Goal: Information Seeking & Learning: Learn about a topic

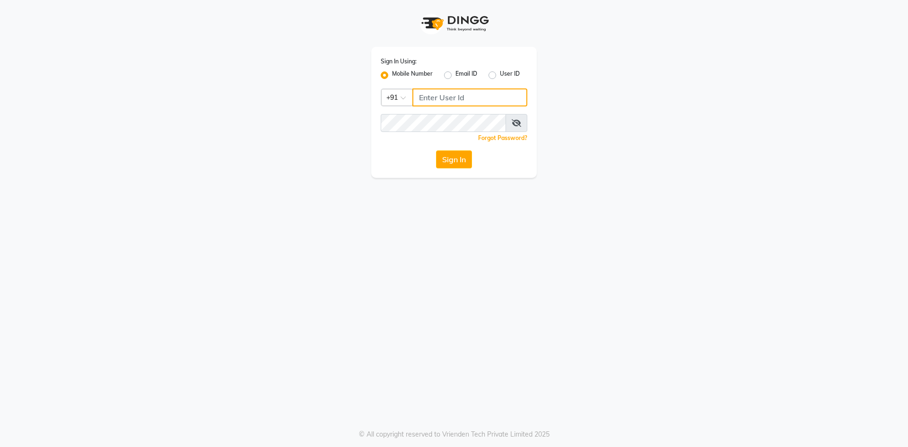
type input "9175267929"
click at [457, 150] on div "Sign In Using: Mobile Number Email ID User ID Country Code × [PHONE_NUMBER] Rem…" at bounding box center [453, 112] width 165 height 131
click at [454, 156] on button "Sign In" at bounding box center [454, 159] width 36 height 18
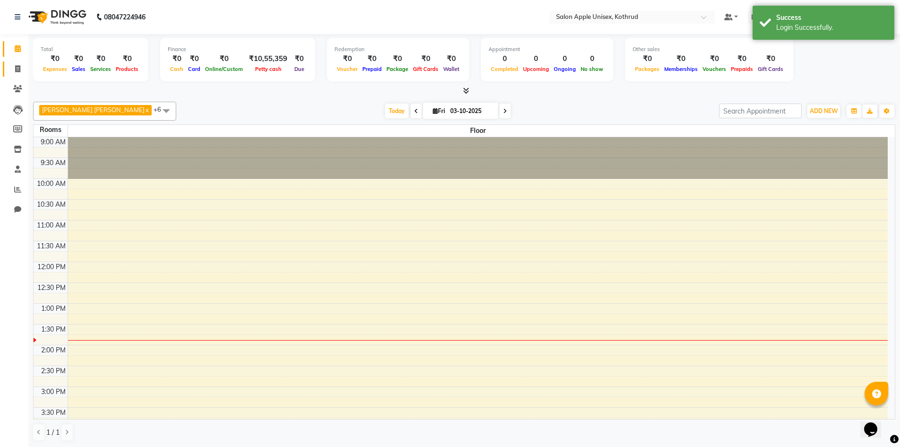
click at [9, 65] on link "Invoice" at bounding box center [14, 69] width 23 height 16
select select "139"
select select "service"
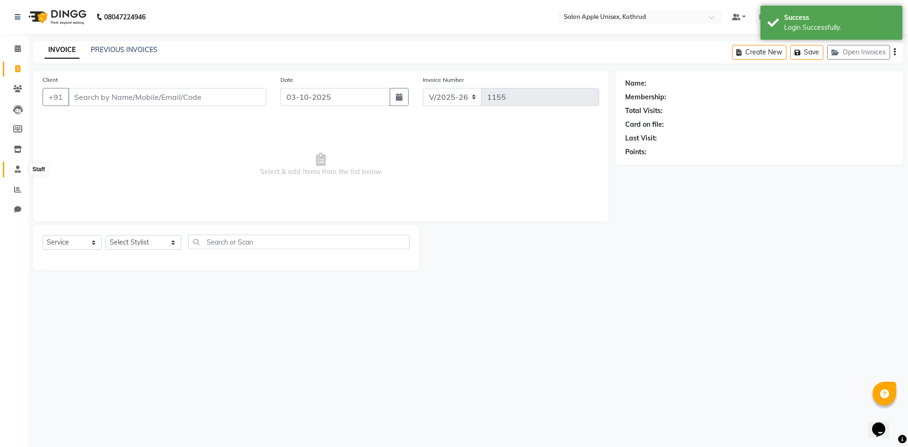
click at [17, 168] on icon at bounding box center [18, 168] width 6 height 7
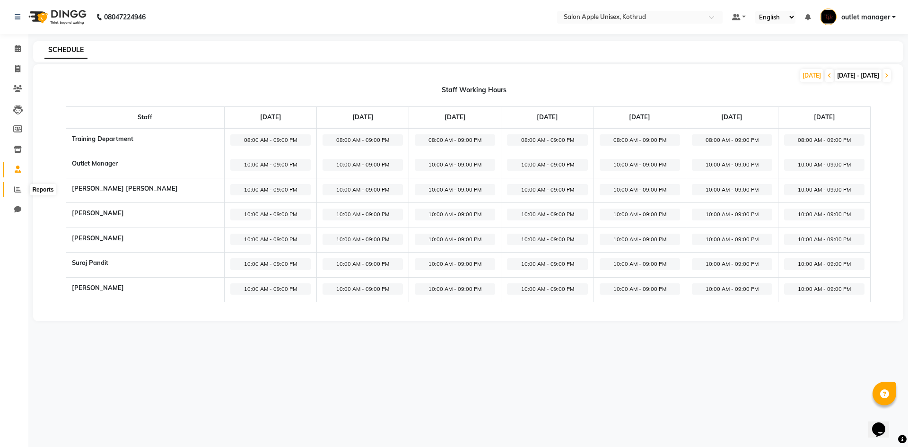
click at [13, 193] on span at bounding box center [17, 189] width 17 height 11
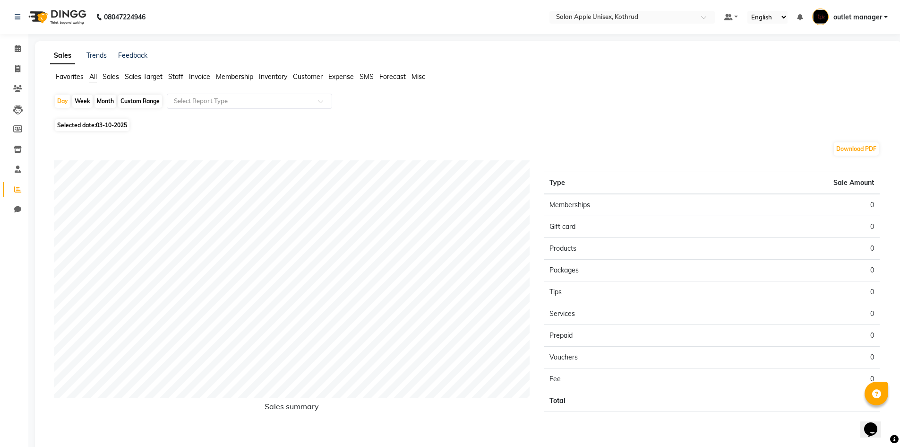
click at [157, 74] on span "Sales Target" at bounding box center [144, 76] width 38 height 9
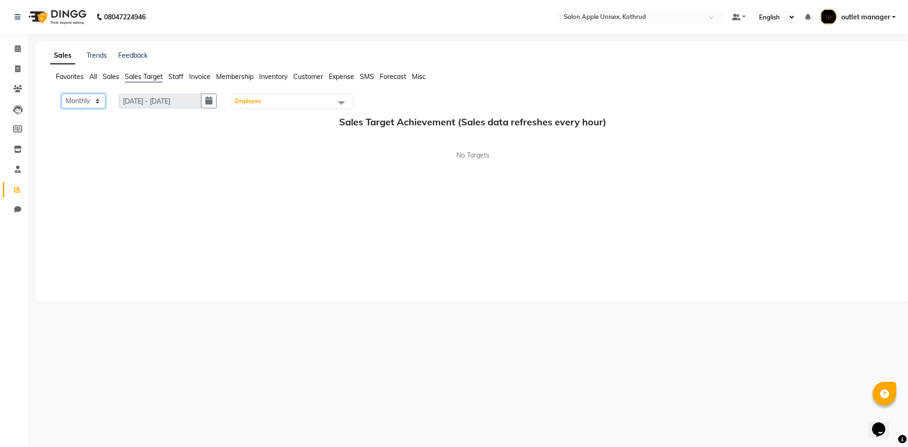
click at [95, 102] on select "Monthly Weekly" at bounding box center [83, 101] width 44 height 15
click at [95, 98] on select "Monthly Weekly" at bounding box center [83, 101] width 44 height 15
click at [61, 94] on select "Monthly Weekly" at bounding box center [83, 101] width 44 height 15
click at [96, 101] on select "Monthly Weekly" at bounding box center [83, 101] width 44 height 15
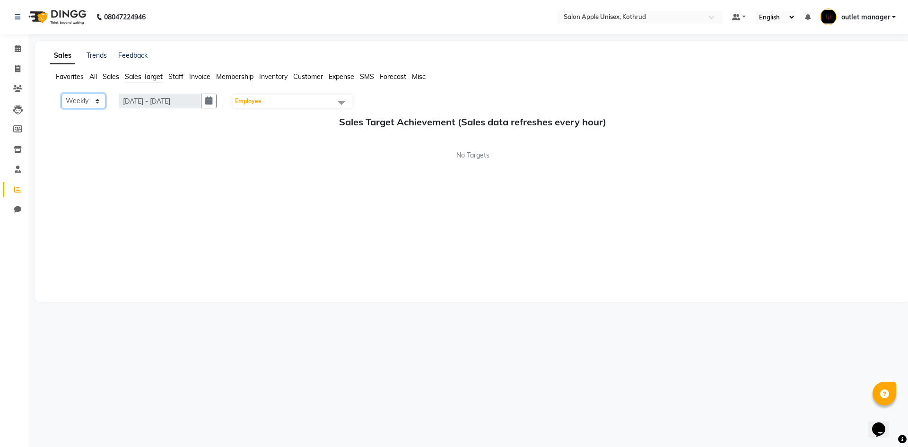
click at [61, 94] on select "Monthly Weekly" at bounding box center [83, 101] width 44 height 15
click at [104, 100] on select "Monthly Weekly" at bounding box center [83, 101] width 44 height 15
select select "Monthly"
click at [61, 94] on select "Monthly Weekly" at bounding box center [83, 101] width 44 height 15
click at [107, 58] on div "Sales Trends Feedback" at bounding box center [98, 56] width 97 height 10
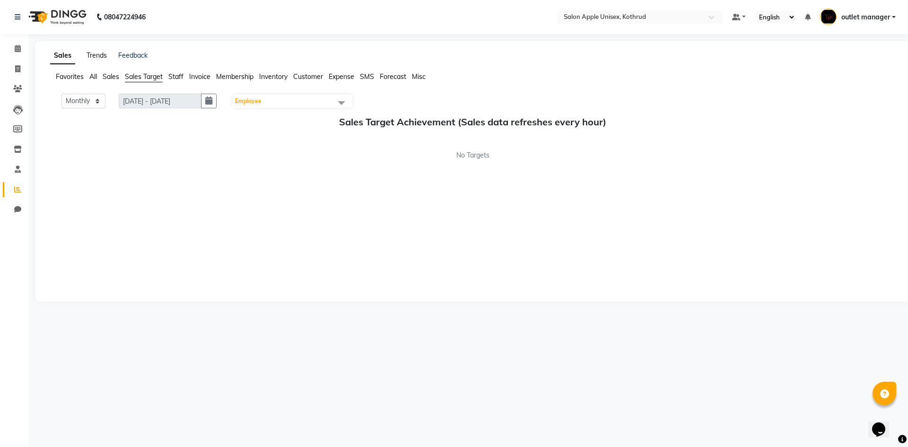
click at [100, 58] on link "Trends" at bounding box center [97, 55] width 20 height 9
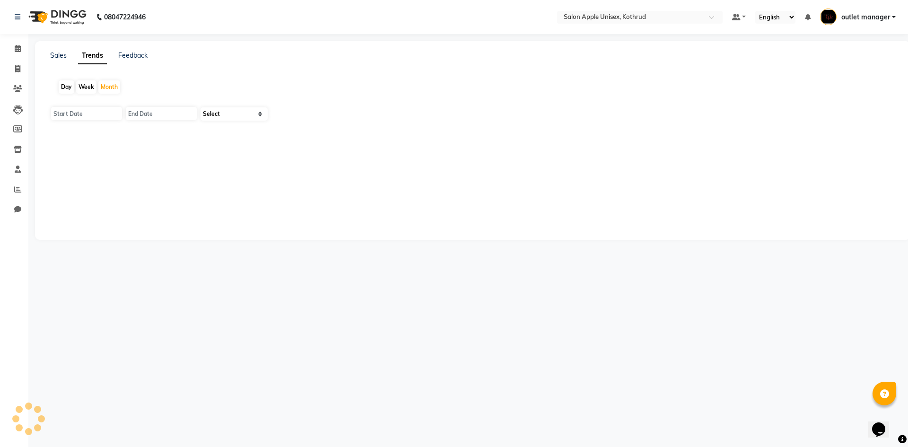
type input "01-10-2025"
type input "[DATE]"
select select "by_client"
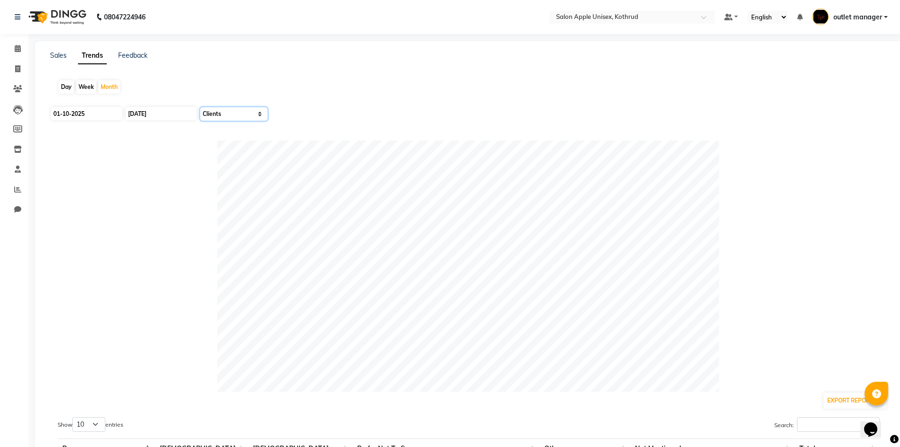
click at [217, 113] on select "Select Sales Clients" at bounding box center [233, 113] width 67 height 13
click at [95, 115] on input "01-10-2025" at bounding box center [86, 113] width 71 height 13
select select "10"
select select "2025"
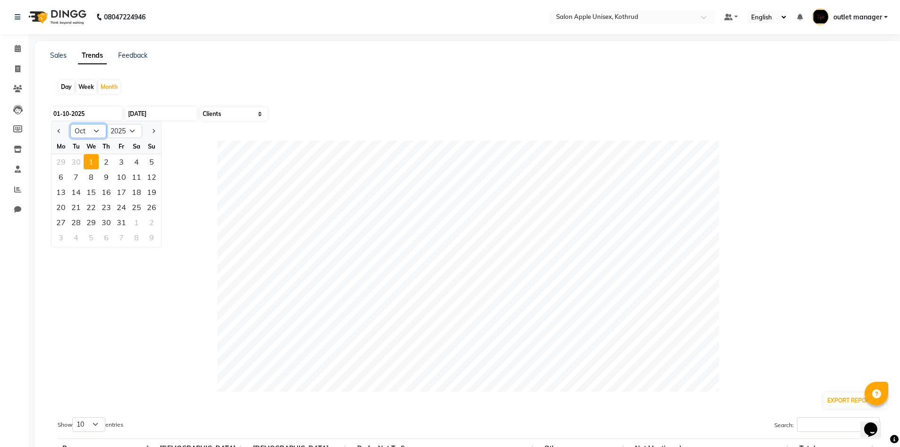
click at [100, 134] on select "Jan Feb Mar Apr May Jun [DATE] Aug Sep Oct Nov Dec" at bounding box center [88, 131] width 36 height 14
select select "9"
click at [70, 124] on select "Jan Feb Mar Apr May Jun [DATE] Aug Sep Oct Nov Dec" at bounding box center [88, 131] width 36 height 14
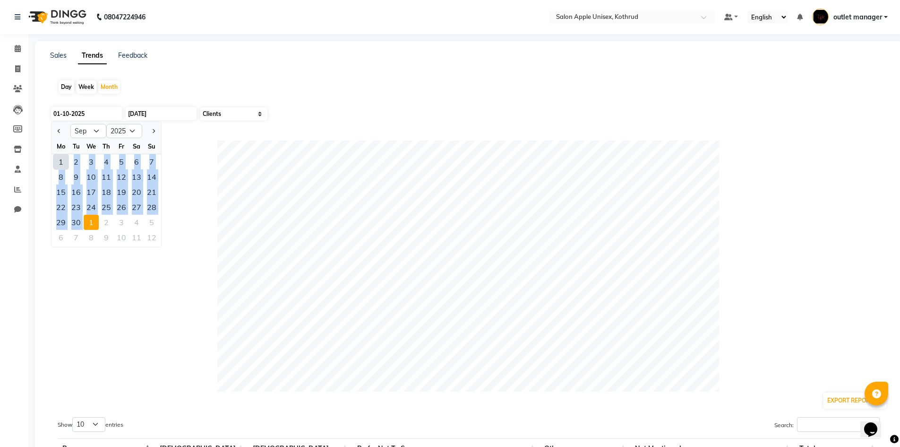
drag, startPoint x: 63, startPoint y: 165, endPoint x: 84, endPoint y: 218, distance: 57.3
click at [84, 218] on ngb-datepicker-month "Mo Tu We Th Fr Sa Su 1 2 3 4 5 6 7 8 9 10 11 12 13 14 15 16 17 18 19 20 21 22 2…" at bounding box center [107, 193] width 110 height 108
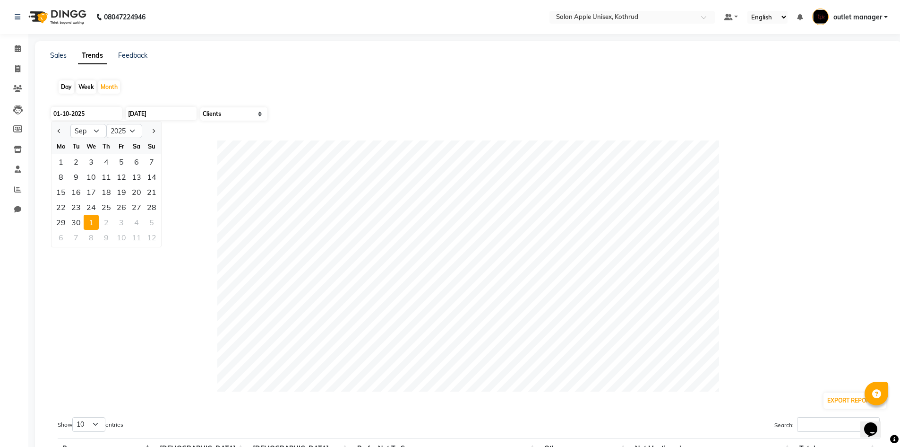
drag, startPoint x: 216, startPoint y: 156, endPoint x: 173, endPoint y: 168, distance: 44.6
click at [173, 168] on div at bounding box center [469, 265] width 838 height 251
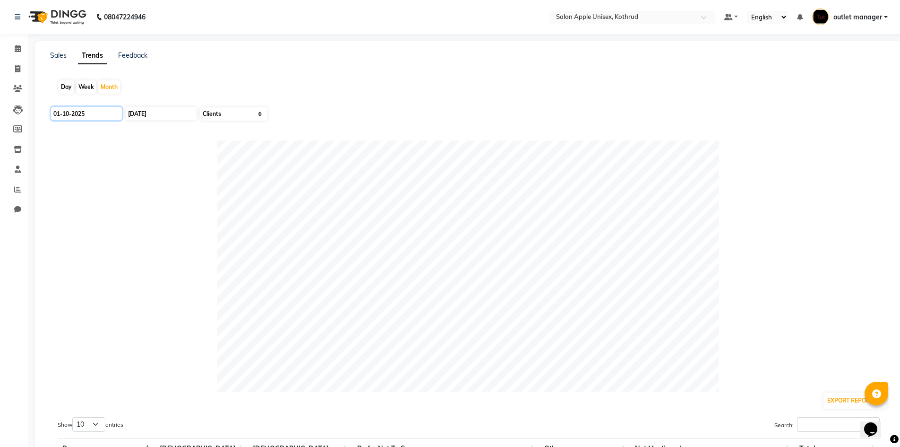
click at [101, 119] on input "01-10-2025" at bounding box center [86, 113] width 71 height 13
select select "10"
select select "2025"
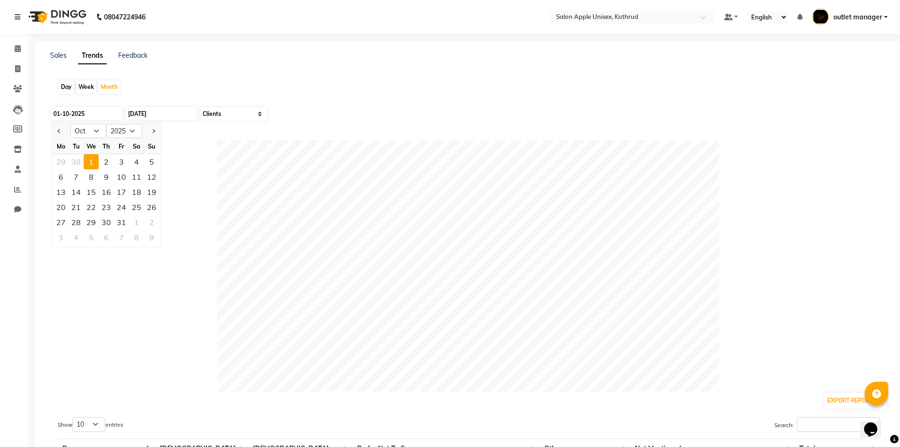
click at [82, 138] on ngb-datepicker-navigation "Jan Feb Mar Apr May Jun [DATE] Aug Sep Oct Nov [DATE] 2016 2017 2018 2019 2020 …" at bounding box center [107, 130] width 110 height 15
click at [100, 135] on select "Jan Feb Mar Apr May Jun [DATE] Aug Sep Oct Nov Dec" at bounding box center [88, 131] width 36 height 14
select select "9"
click at [70, 124] on select "Jan Feb Mar Apr May Jun [DATE] Aug Sep Oct Nov Dec" at bounding box center [88, 131] width 36 height 14
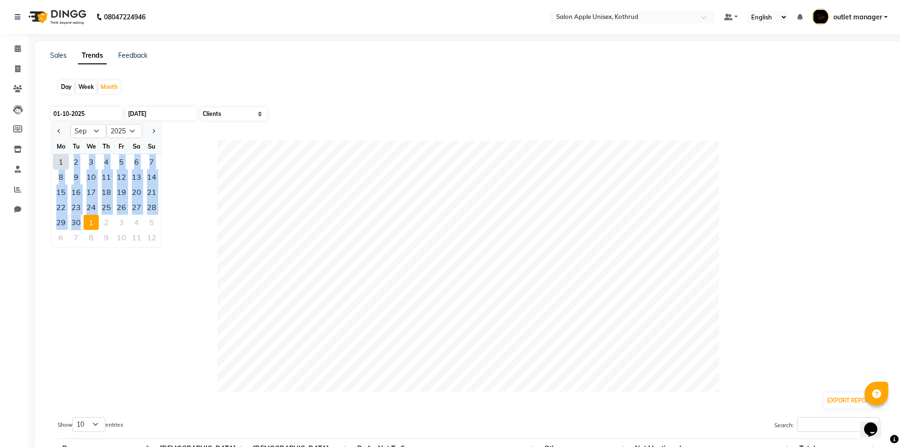
drag, startPoint x: 61, startPoint y: 161, endPoint x: 82, endPoint y: 220, distance: 62.0
click at [82, 220] on ngb-datepicker-month "Mo Tu We Th Fr Sa Su 1 2 3 4 5 6 7 8 9 10 11 12 13 14 15 16 17 18 19 20 21 22 2…" at bounding box center [107, 193] width 110 height 108
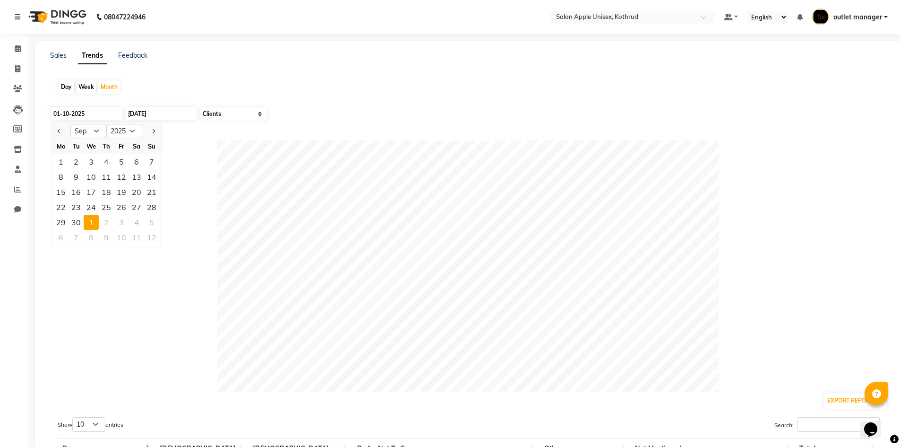
click at [209, 229] on div at bounding box center [469, 265] width 838 height 251
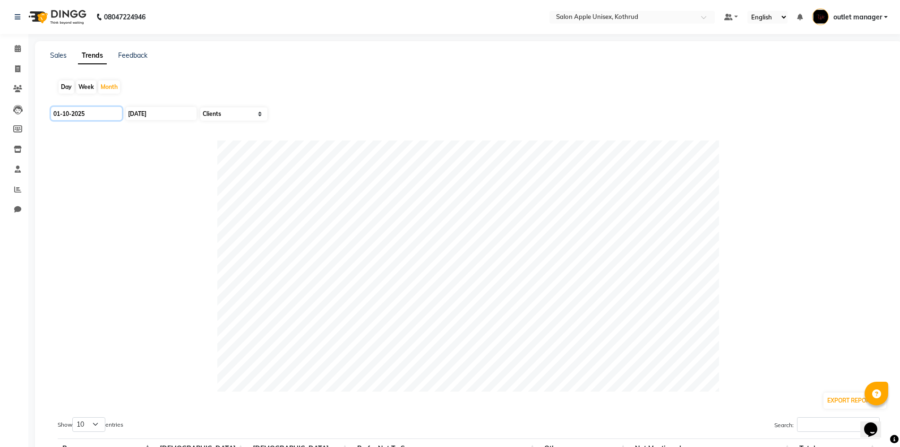
click at [94, 113] on input "01-10-2025" at bounding box center [86, 113] width 71 height 13
select select "10"
select select "2025"
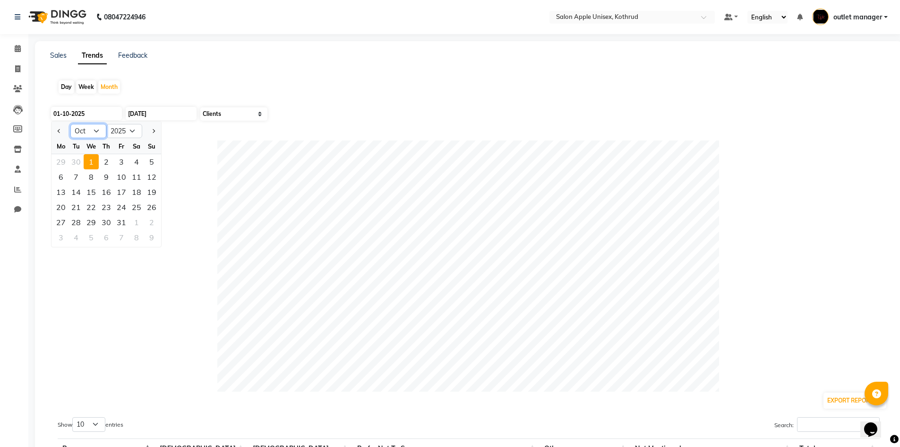
click at [78, 129] on select "Jan Feb Mar Apr May Jun [DATE] Aug Sep Oct Nov Dec" at bounding box center [88, 131] width 36 height 14
select select "9"
click at [70, 124] on select "Jan Feb Mar Apr May Jun [DATE] Aug Sep Oct Nov Dec" at bounding box center [88, 131] width 36 height 14
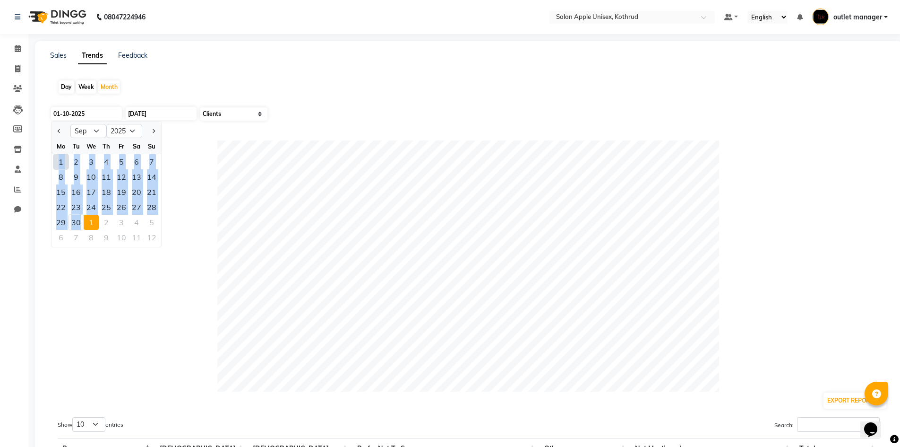
drag, startPoint x: 60, startPoint y: 161, endPoint x: 82, endPoint y: 223, distance: 65.8
click at [82, 223] on ngb-datepicker-month "Mo Tu We Th Fr Sa Su 1 2 3 4 5 6 7 8 9 10 11 12 13 14 15 16 17 18 19 20 21 22 2…" at bounding box center [107, 193] width 110 height 108
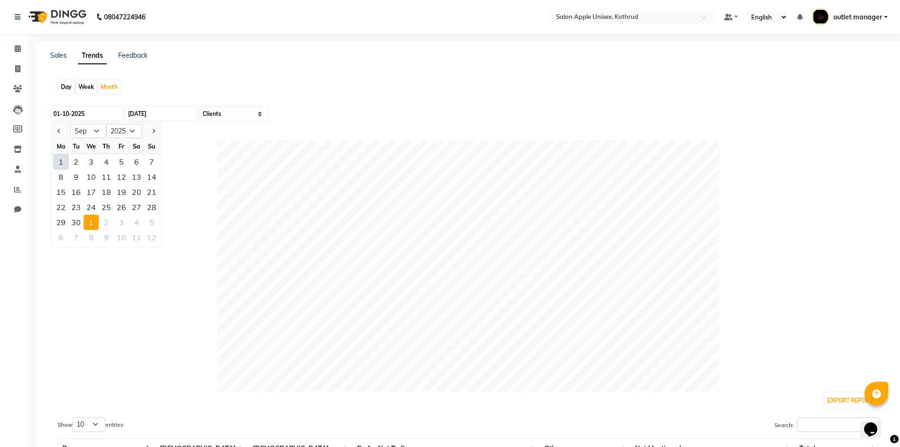
drag, startPoint x: 81, startPoint y: 222, endPoint x: 176, endPoint y: 181, distance: 103.3
drag, startPoint x: 176, startPoint y: 181, endPoint x: 194, endPoint y: 156, distance: 30.9
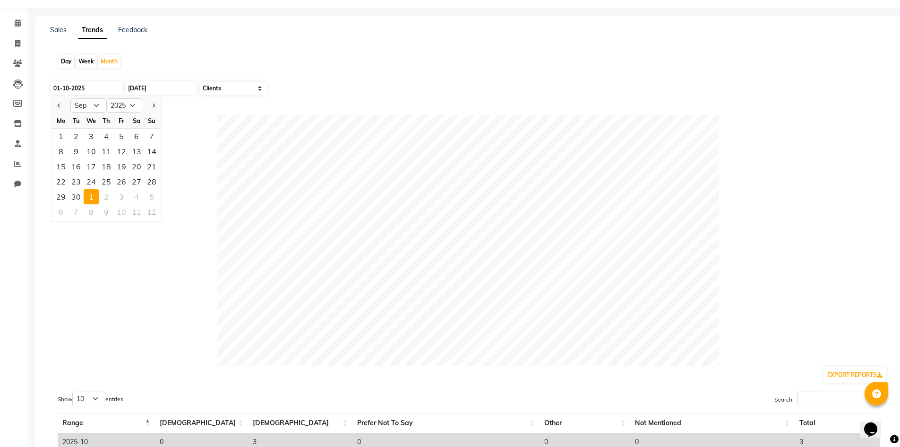
scroll to position [47, 0]
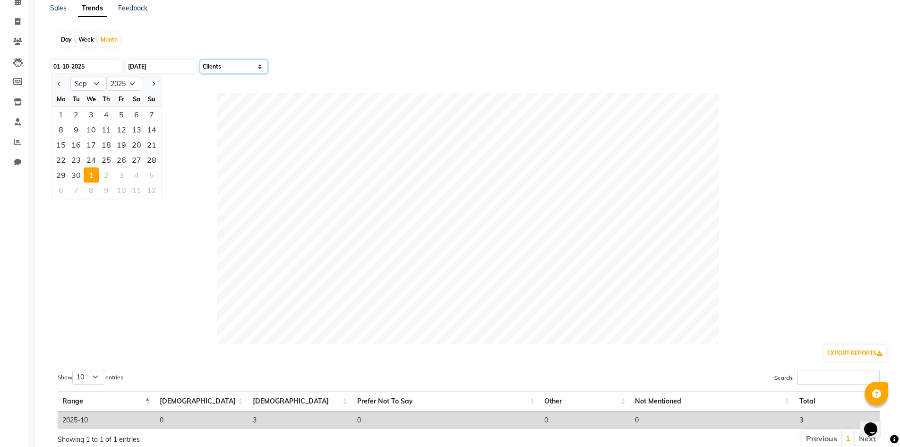
click at [220, 68] on select "Select Sales Clients" at bounding box center [233, 66] width 67 height 13
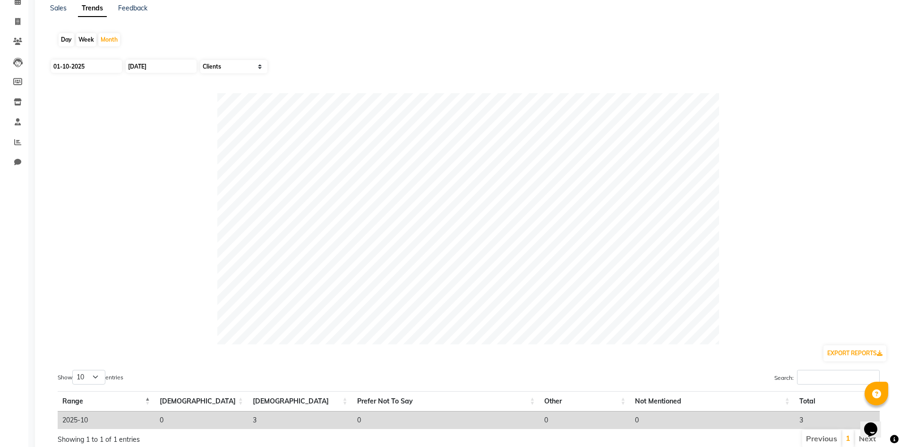
click at [90, 105] on div at bounding box center [469, 218] width 838 height 251
click at [21, 23] on span at bounding box center [17, 22] width 17 height 11
select select "service"
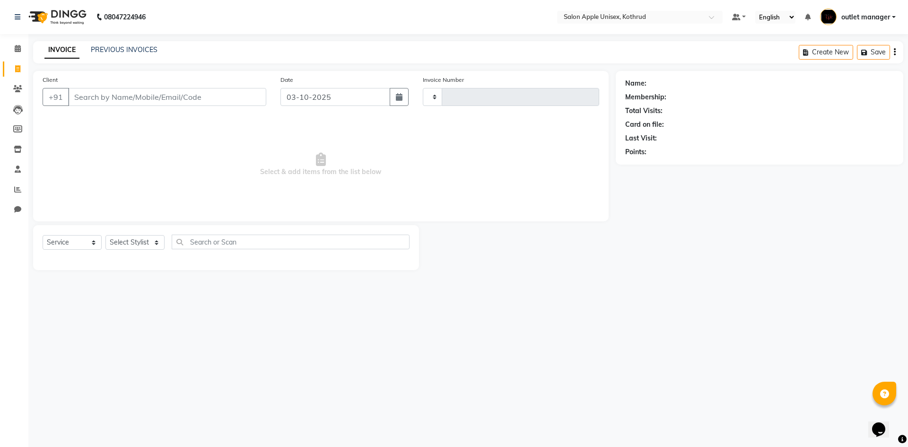
type input "1155"
select select "139"
